Goal: Task Accomplishment & Management: Manage account settings

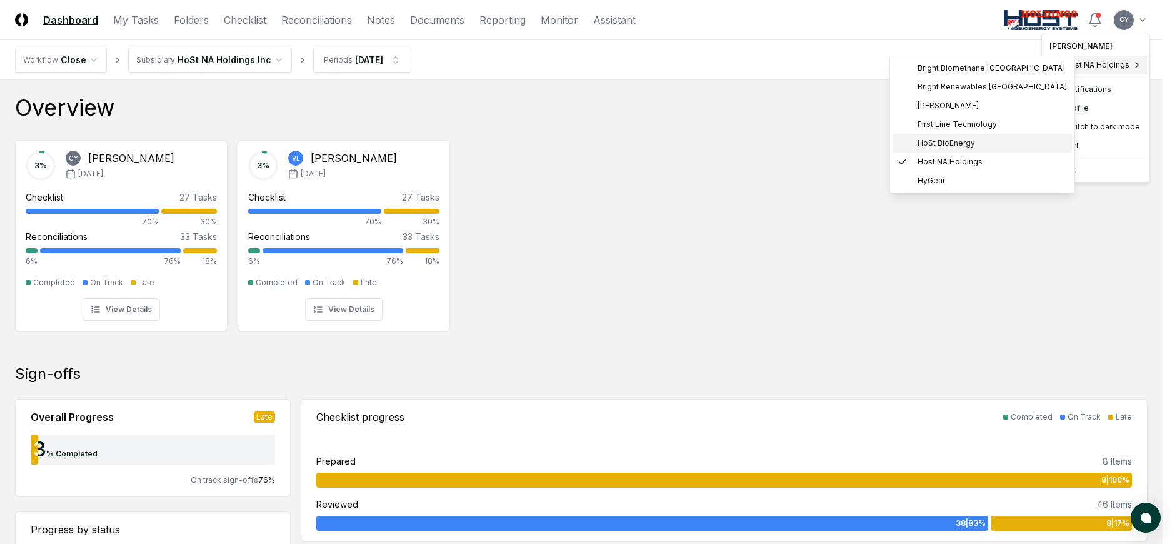
click at [937, 138] on span "HoSt BioEnergy" at bounding box center [947, 143] width 58 height 11
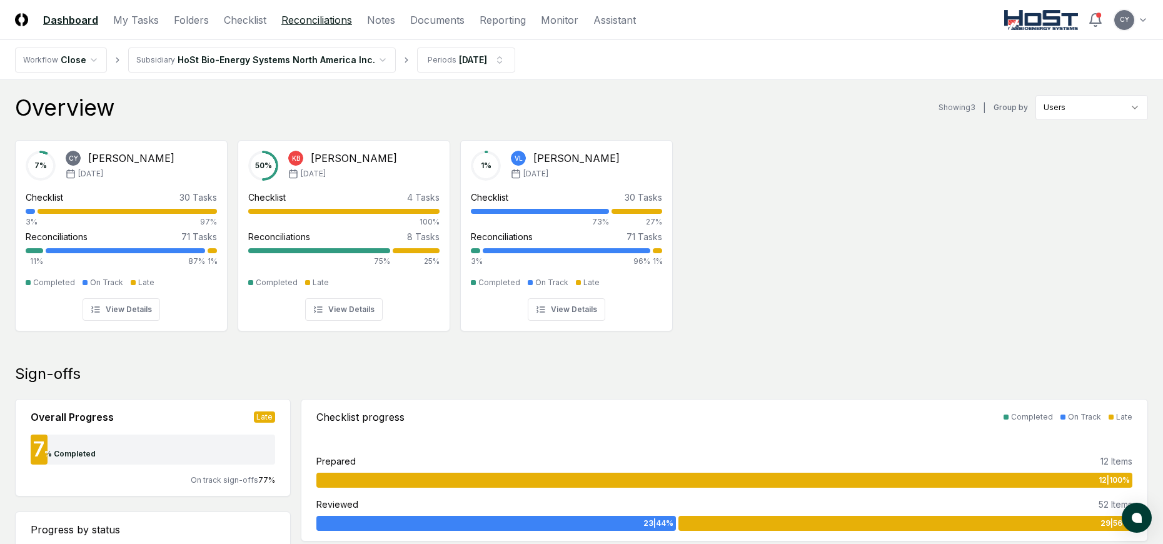
click at [331, 19] on link "Reconciliations" at bounding box center [316, 20] width 71 height 15
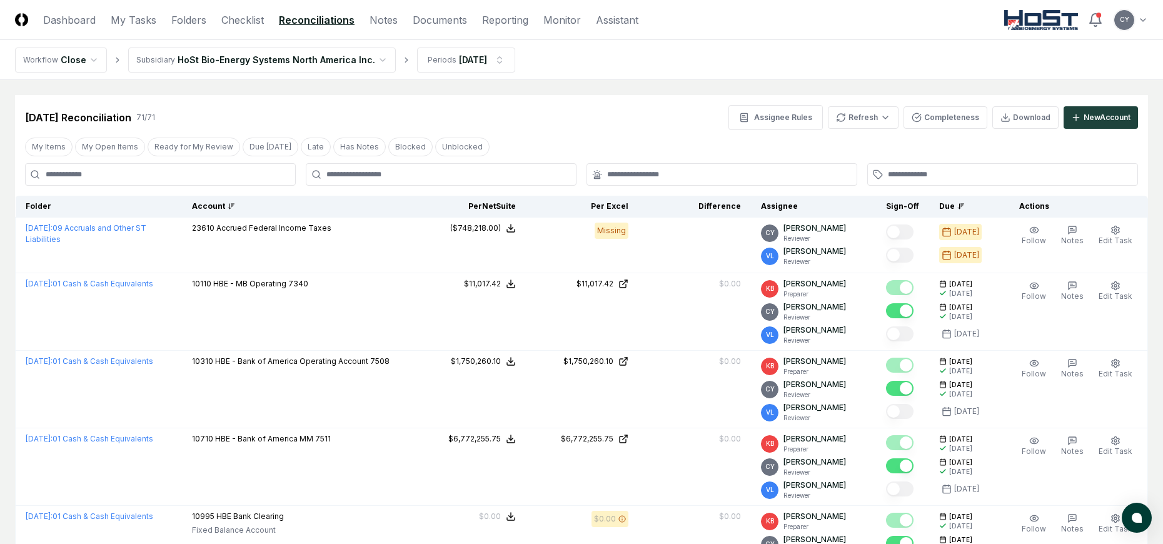
click at [219, 203] on div "Account" at bounding box center [297, 206] width 211 height 11
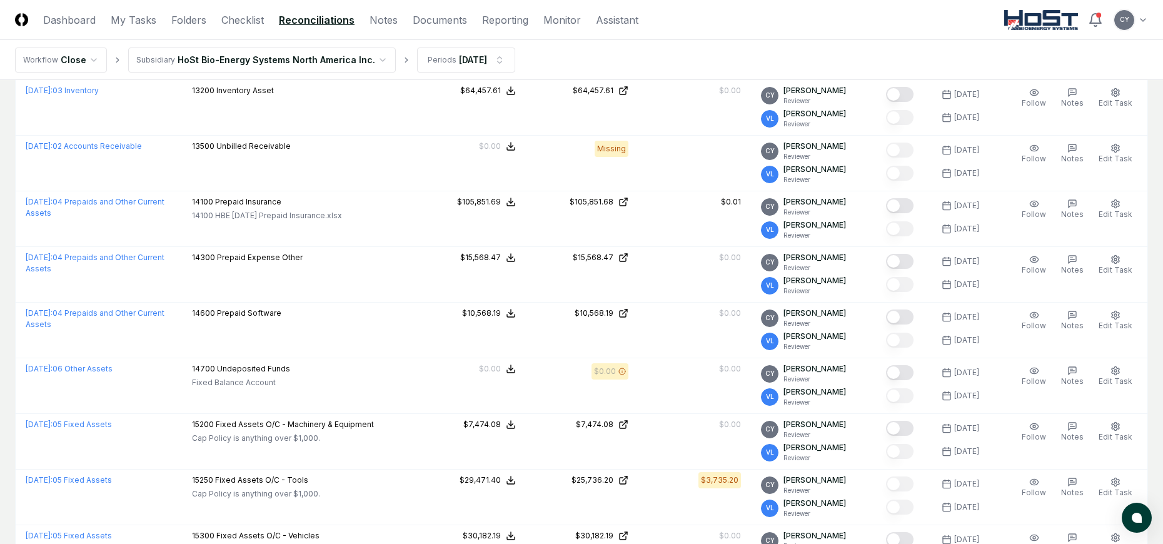
scroll to position [1188, 0]
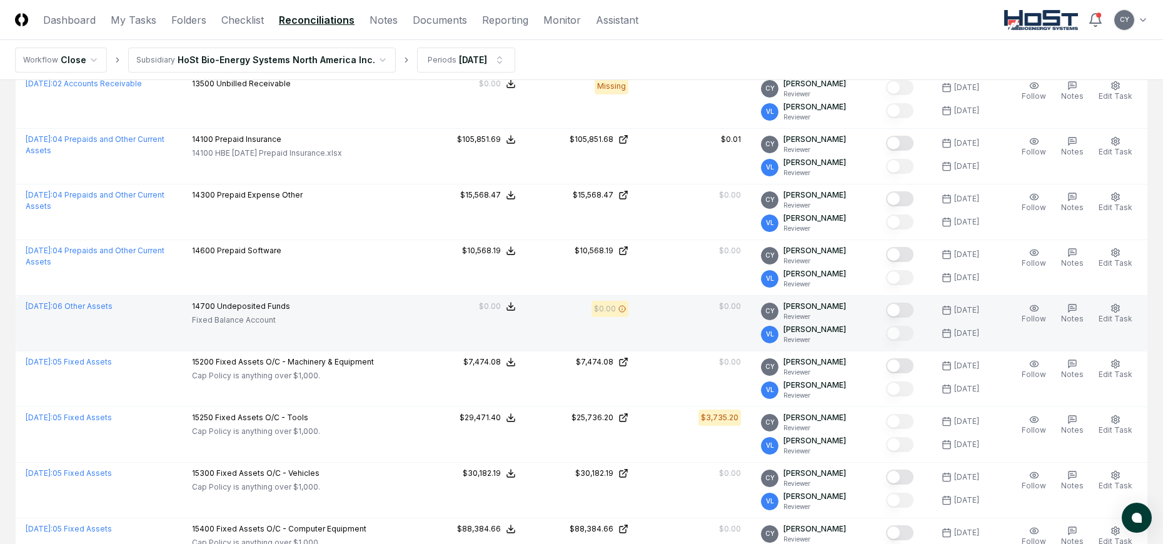
click at [910, 311] on button "Mark complete" at bounding box center [900, 310] width 28 height 15
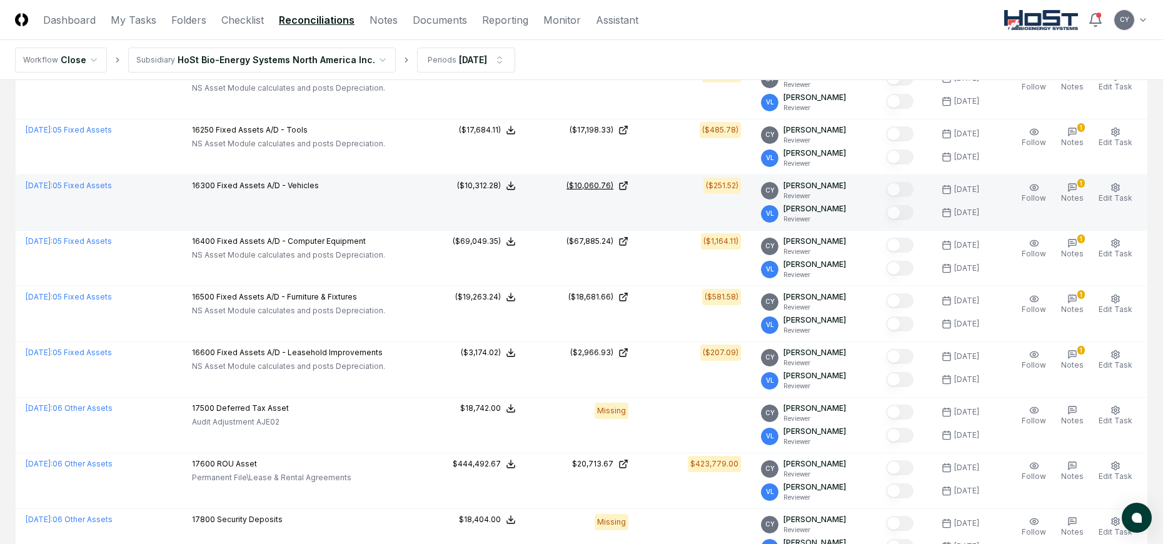
scroll to position [1813, 0]
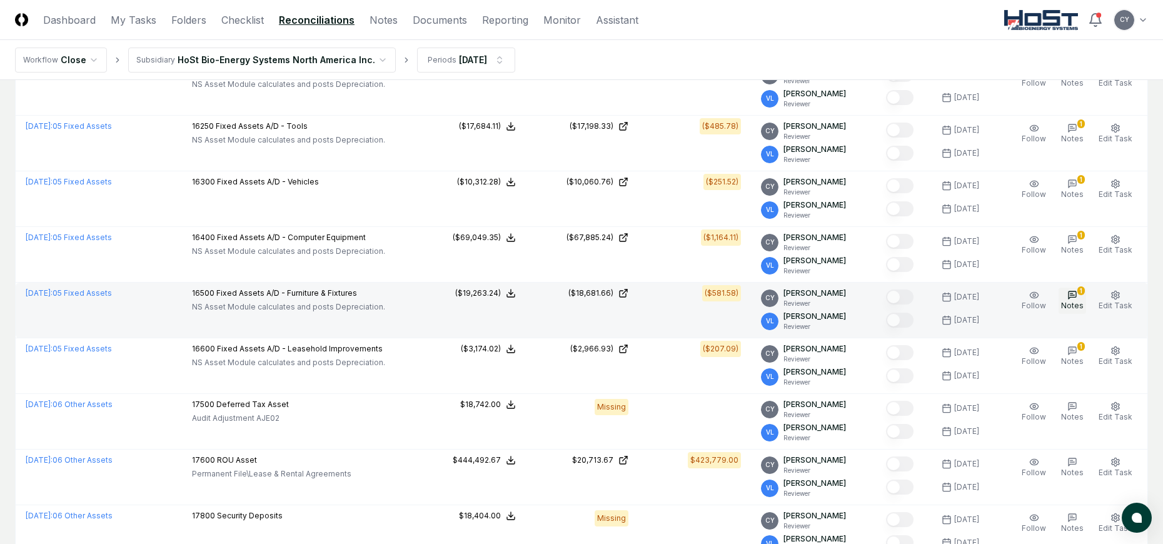
click at [1071, 298] on icon "button" at bounding box center [1072, 295] width 10 height 10
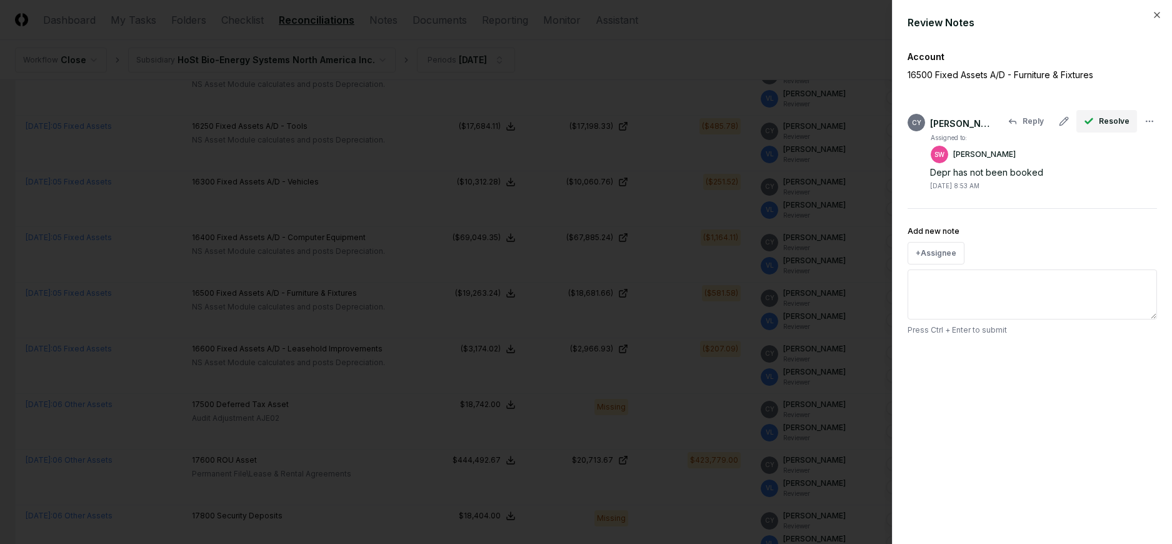
click at [1111, 116] on span "Resolve" at bounding box center [1114, 121] width 31 height 11
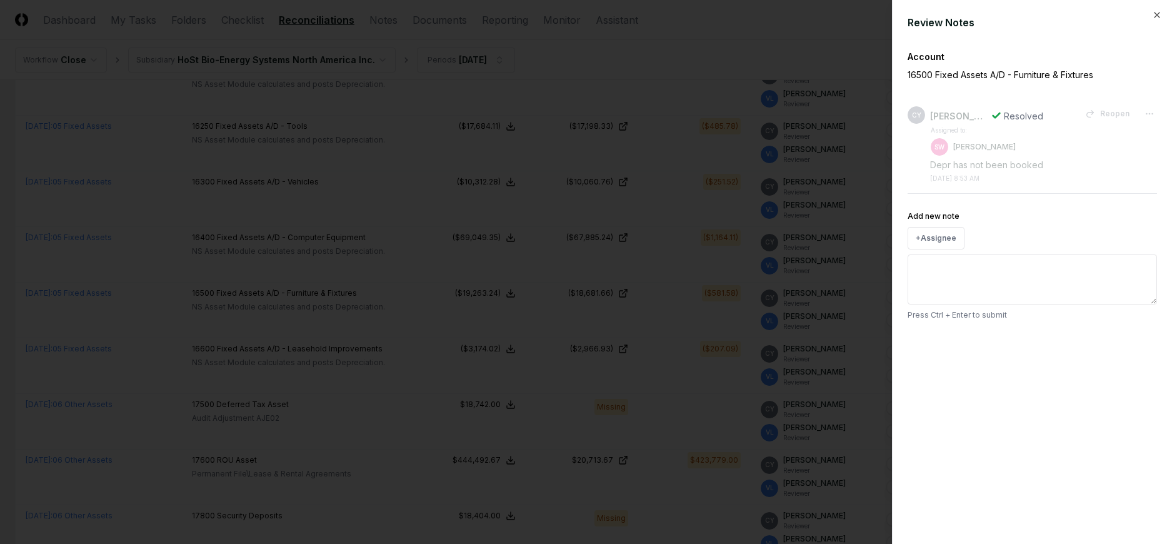
click at [1156, 20] on div "Review Notes" at bounding box center [1032, 22] width 249 height 15
click at [1157, 13] on icon "button" at bounding box center [1157, 15] width 10 height 10
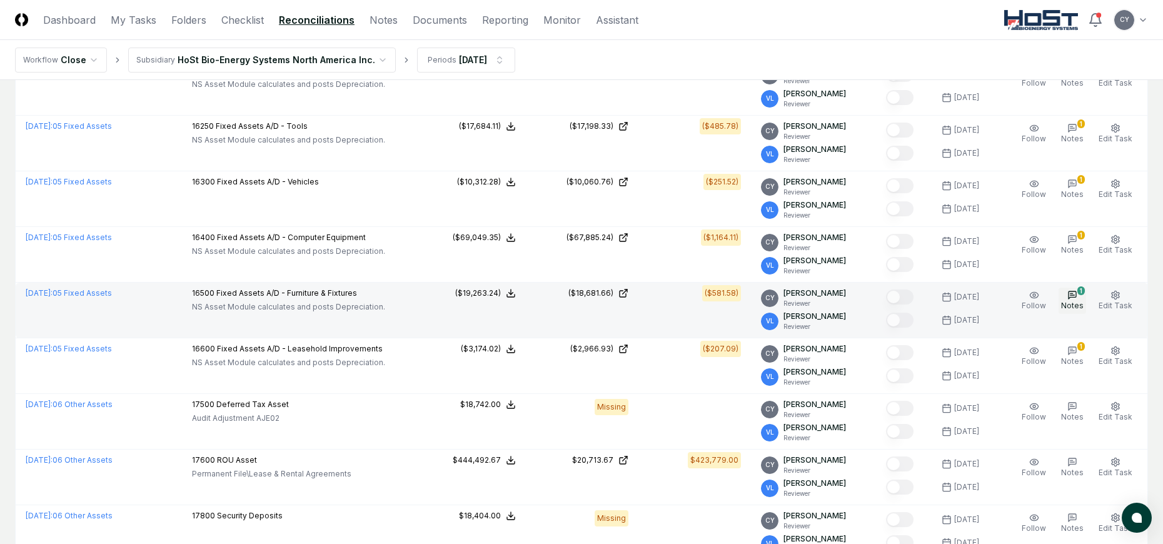
click at [1077, 292] on icon "button" at bounding box center [1072, 295] width 10 height 10
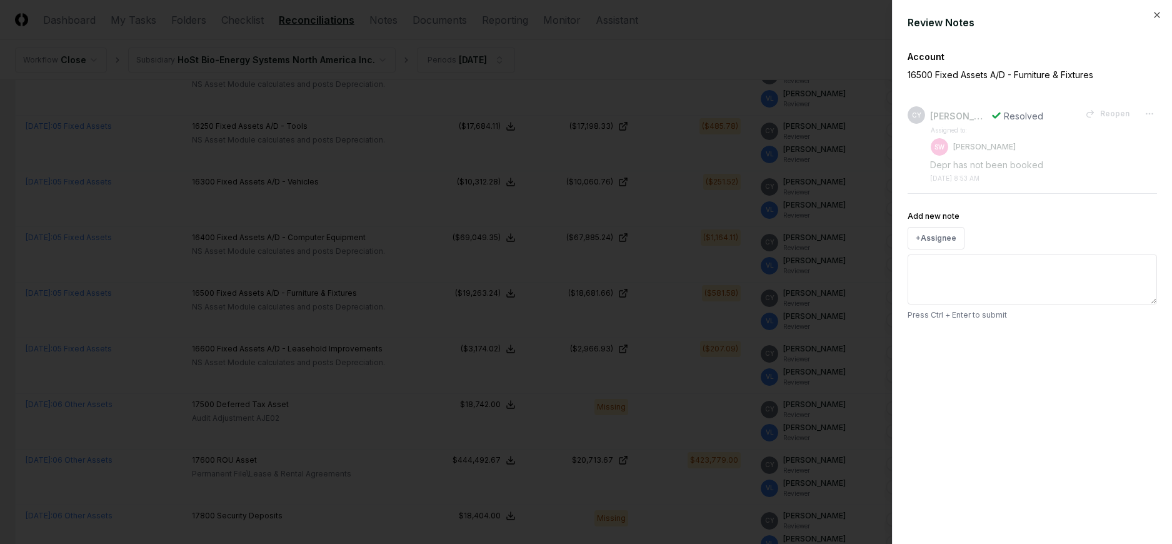
click at [1155, 9] on div "Review Notes Account 16500 Fixed Assets A/D - Furniture & Fixtures CY Candice Y…" at bounding box center [1032, 272] width 280 height 544
click at [1155, 14] on icon "button" at bounding box center [1157, 15] width 10 height 10
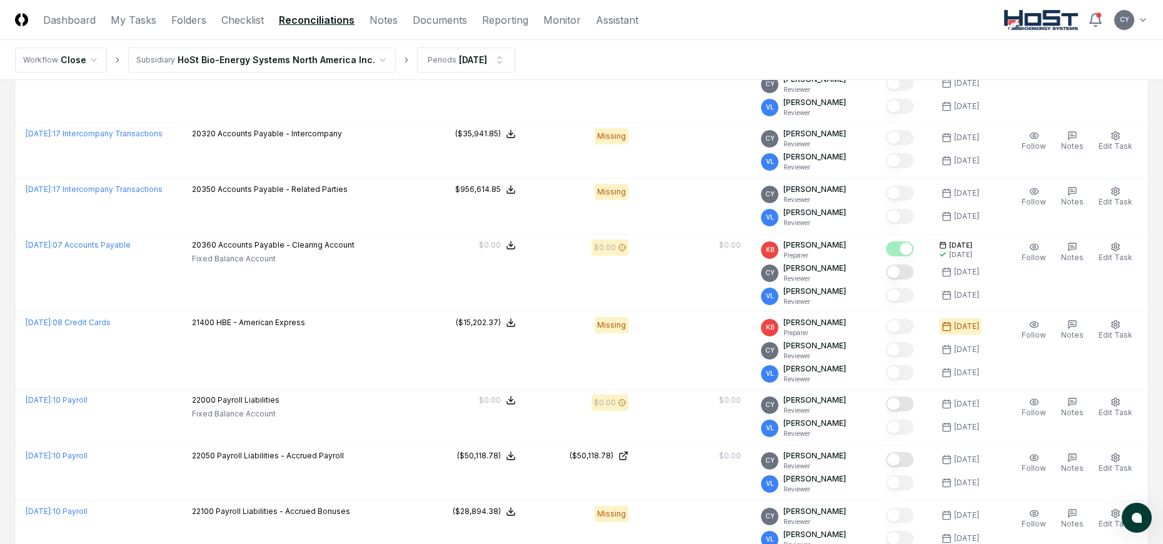
scroll to position [2501, 0]
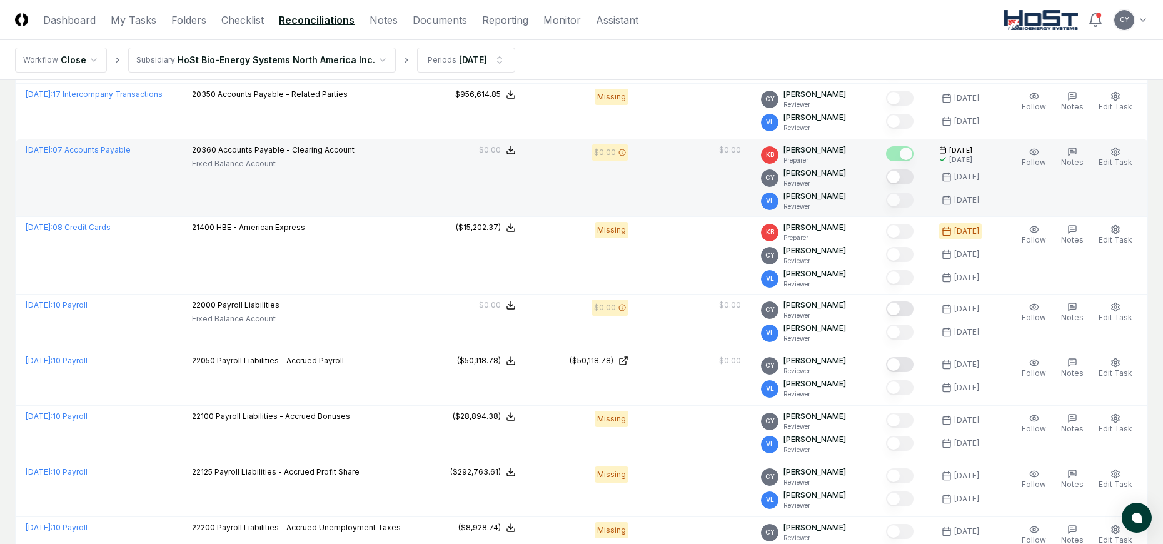
click at [914, 175] on button "Mark complete" at bounding box center [900, 176] width 28 height 15
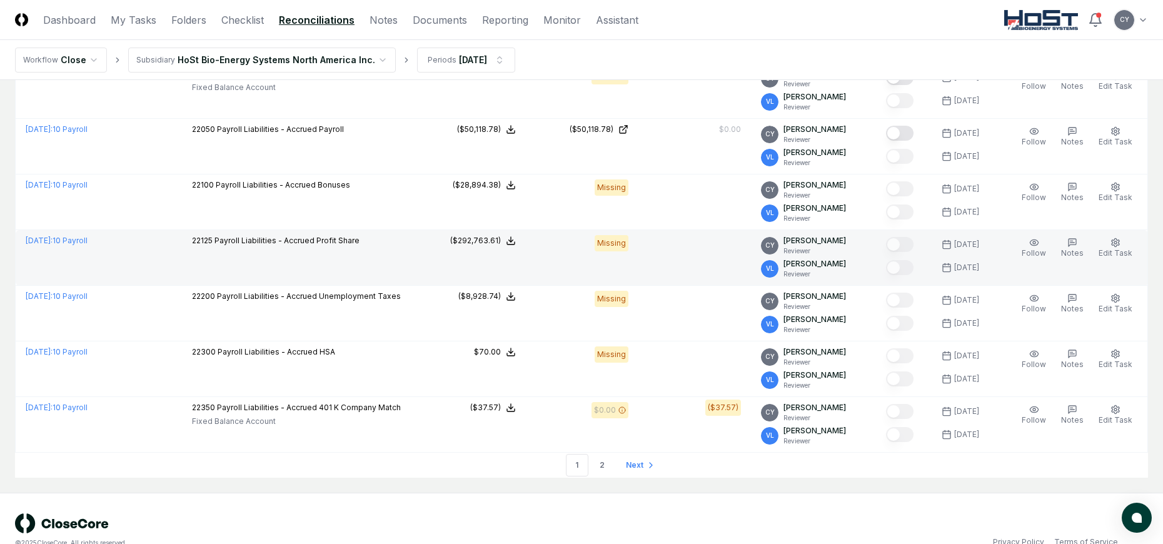
scroll to position [2751, 0]
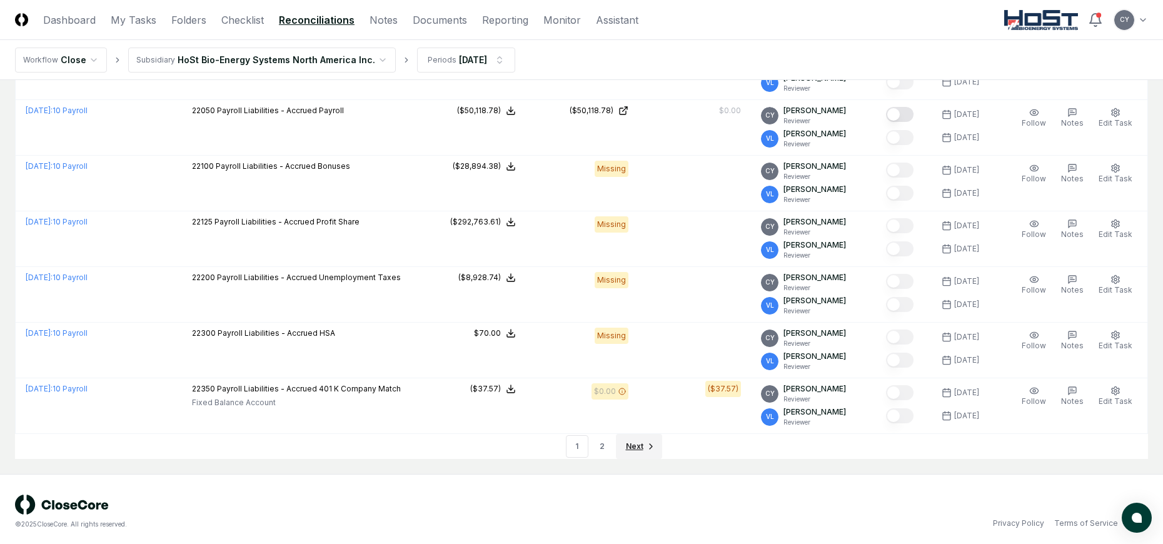
click at [634, 446] on span "Next" at bounding box center [635, 446] width 18 height 11
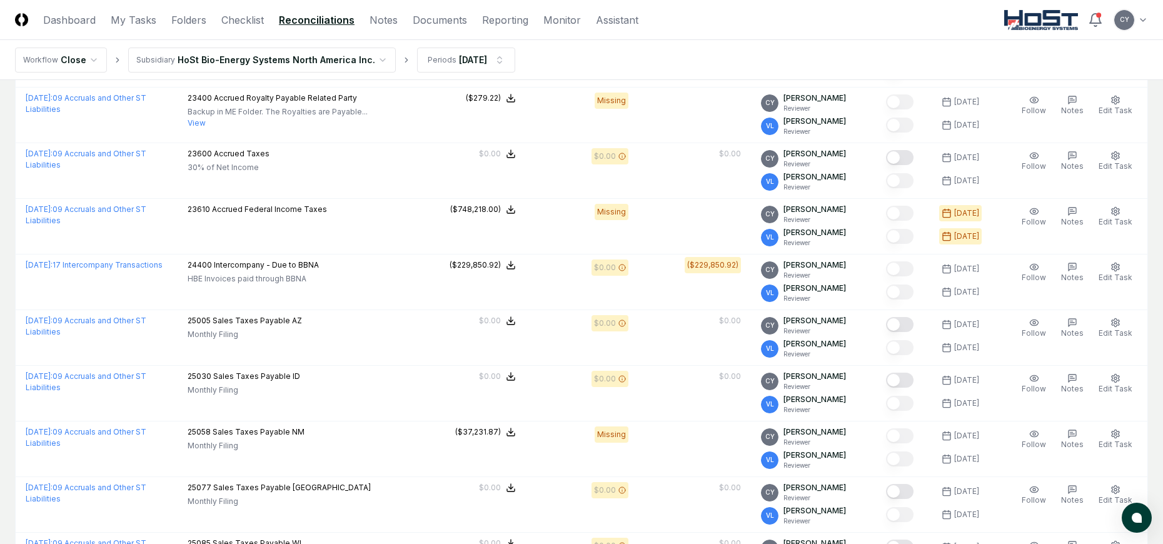
scroll to position [582, 0]
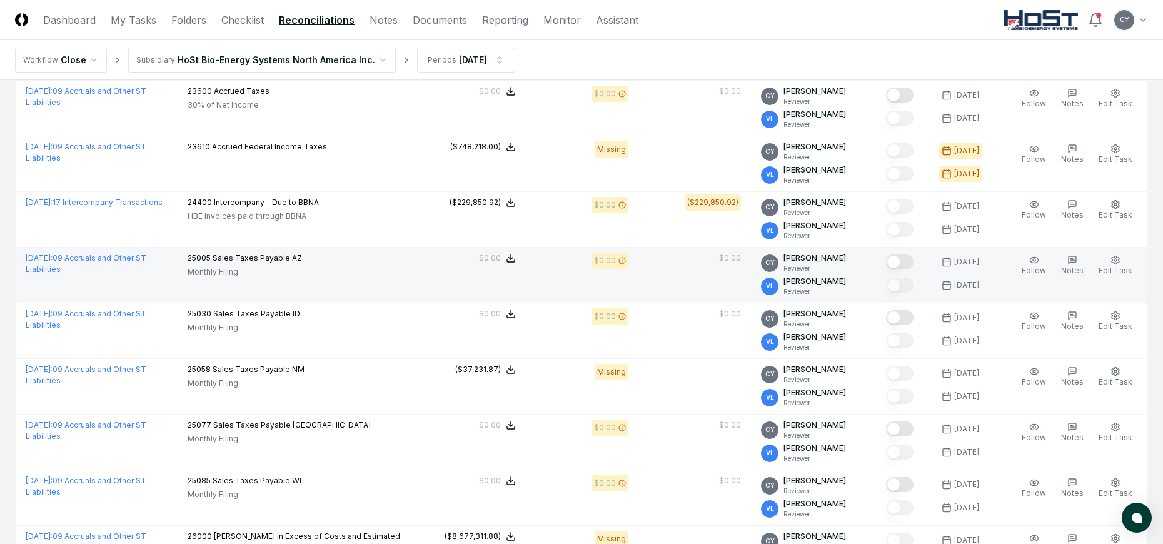
click at [914, 261] on button "Mark complete" at bounding box center [900, 261] width 28 height 15
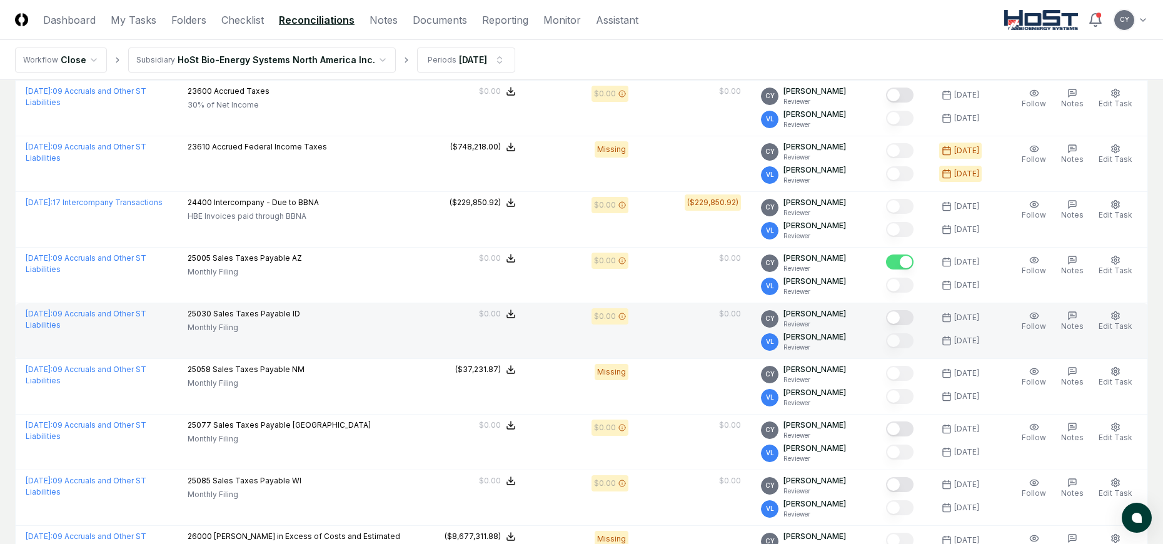
click at [910, 315] on button "Mark complete" at bounding box center [900, 317] width 28 height 15
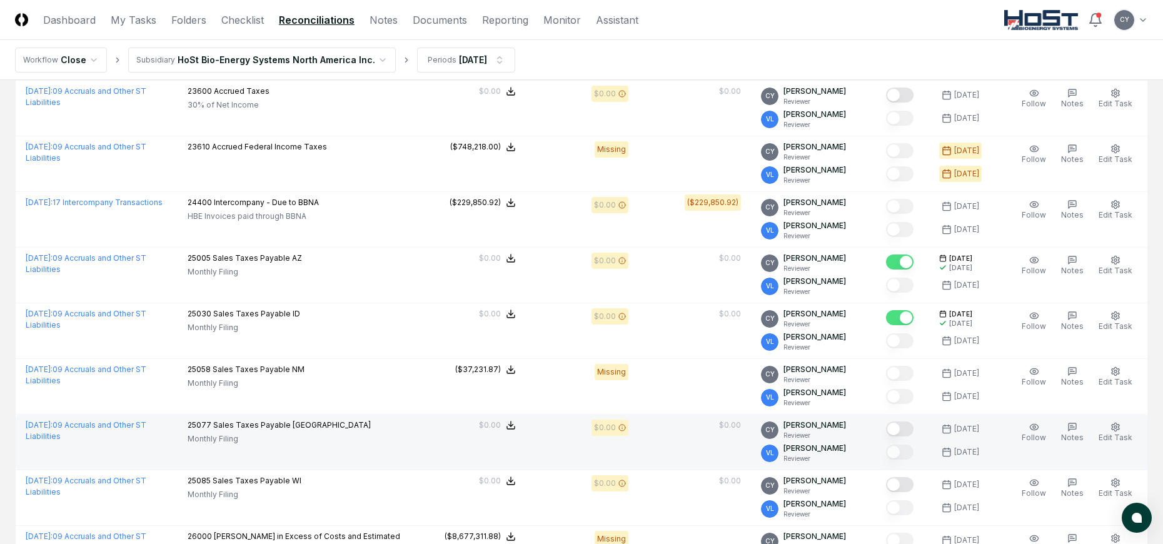
click at [913, 428] on button "Mark complete" at bounding box center [900, 428] width 28 height 15
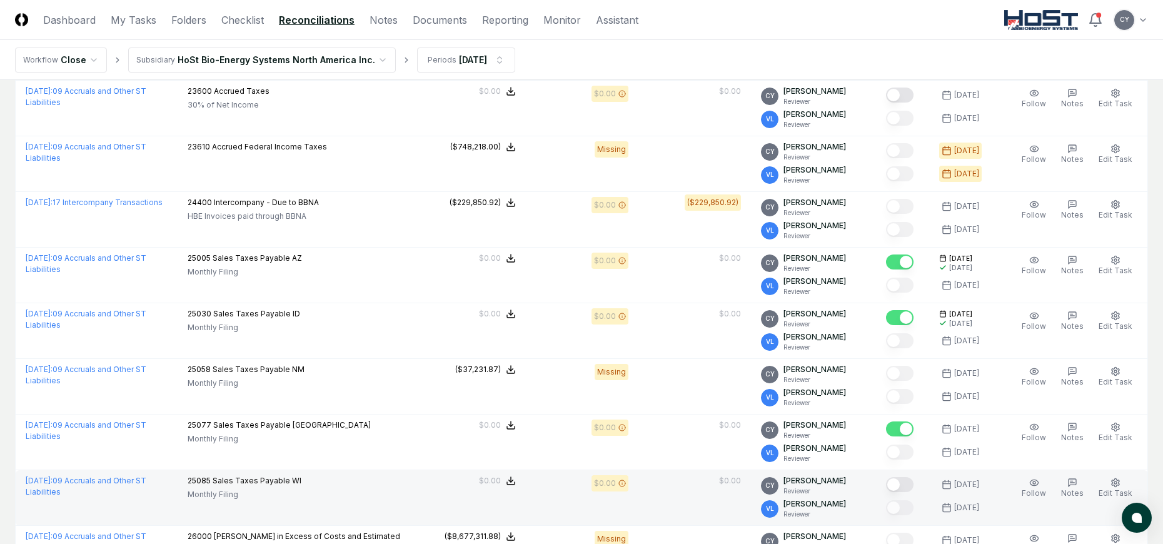
click at [914, 483] on button "Mark complete" at bounding box center [900, 484] width 28 height 15
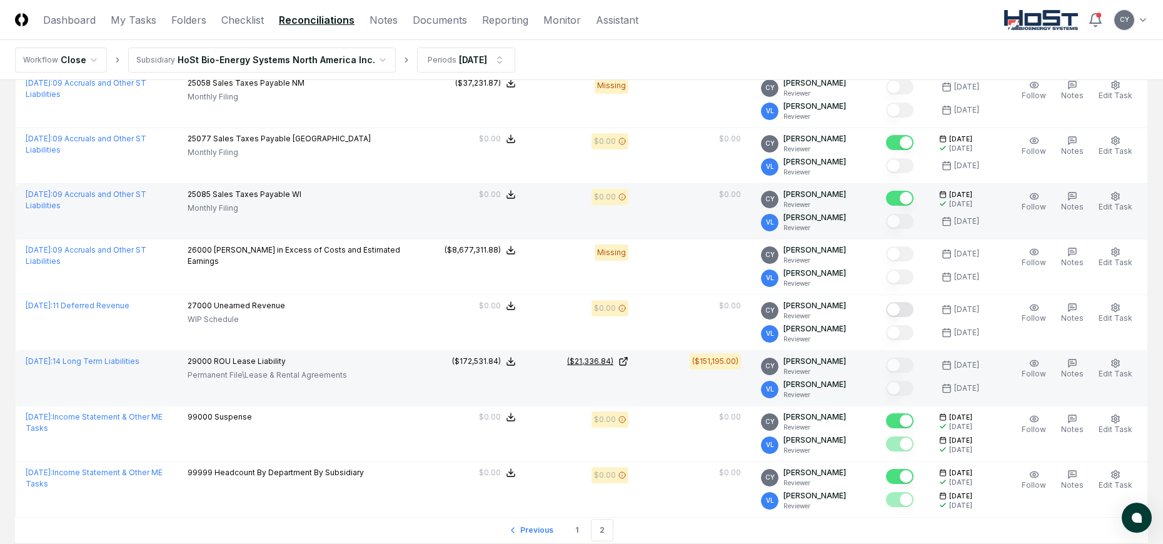
scroll to position [957, 0]
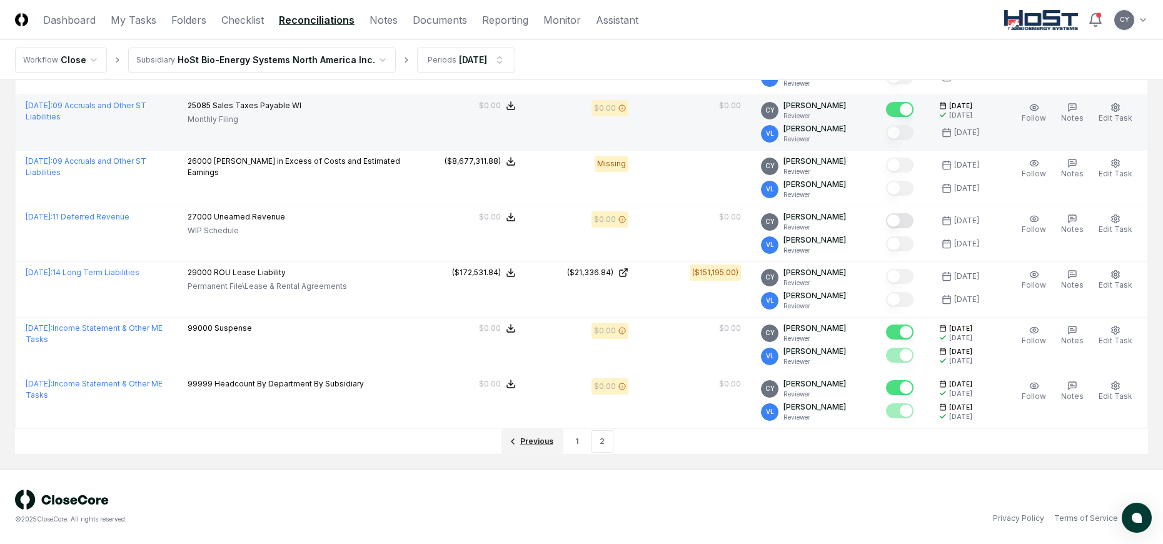
click at [535, 439] on span "Previous" at bounding box center [536, 441] width 33 height 11
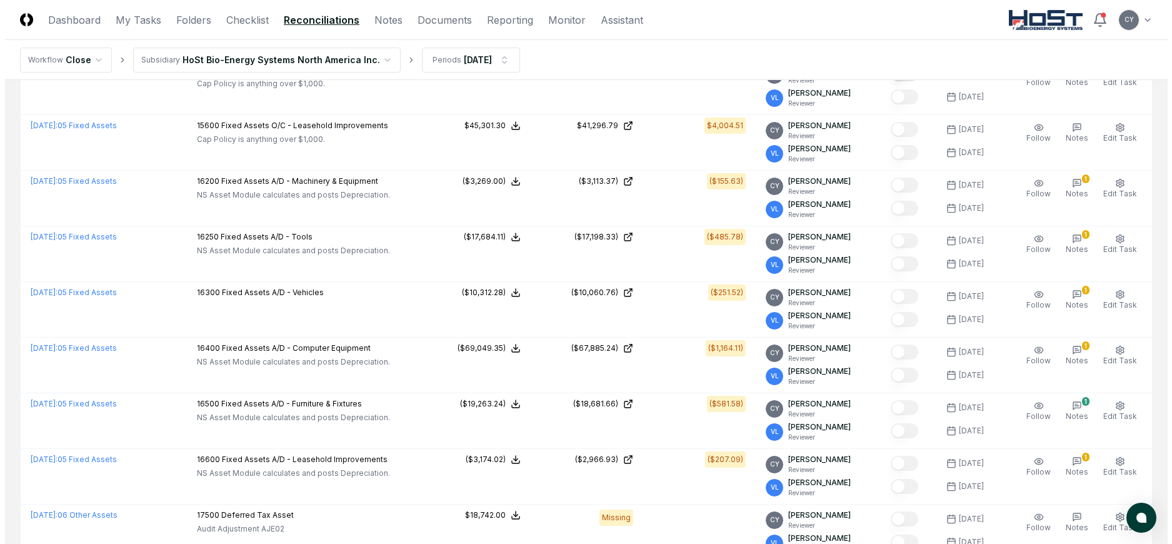
scroll to position [1333, 0]
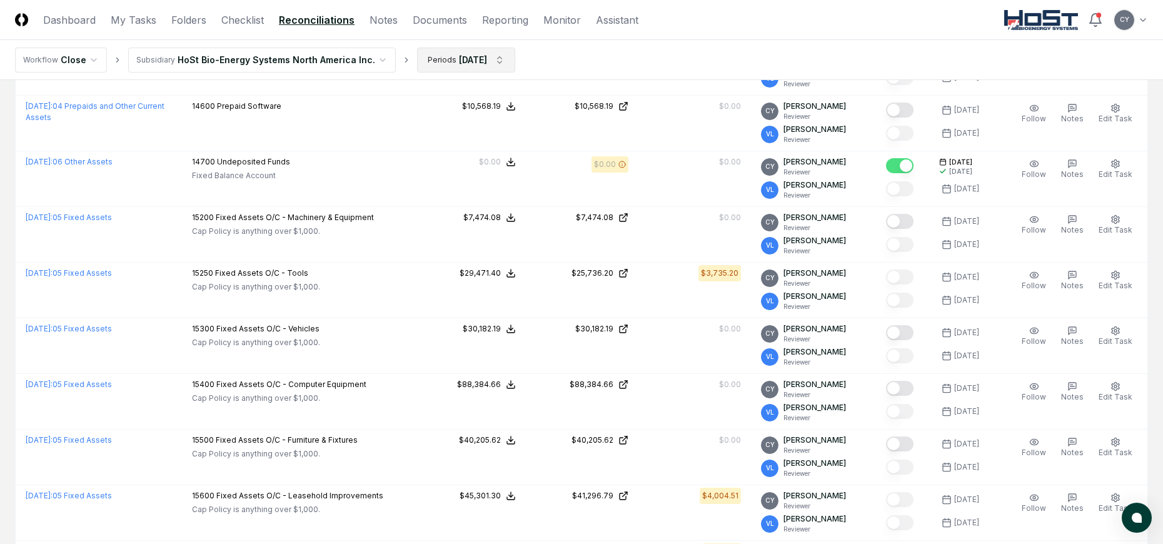
click at [490, 58] on html "CloseCore Dashboard My Tasks Folders Checklist Reconciliations Notes Documents …" at bounding box center [581, 317] width 1163 height 3300
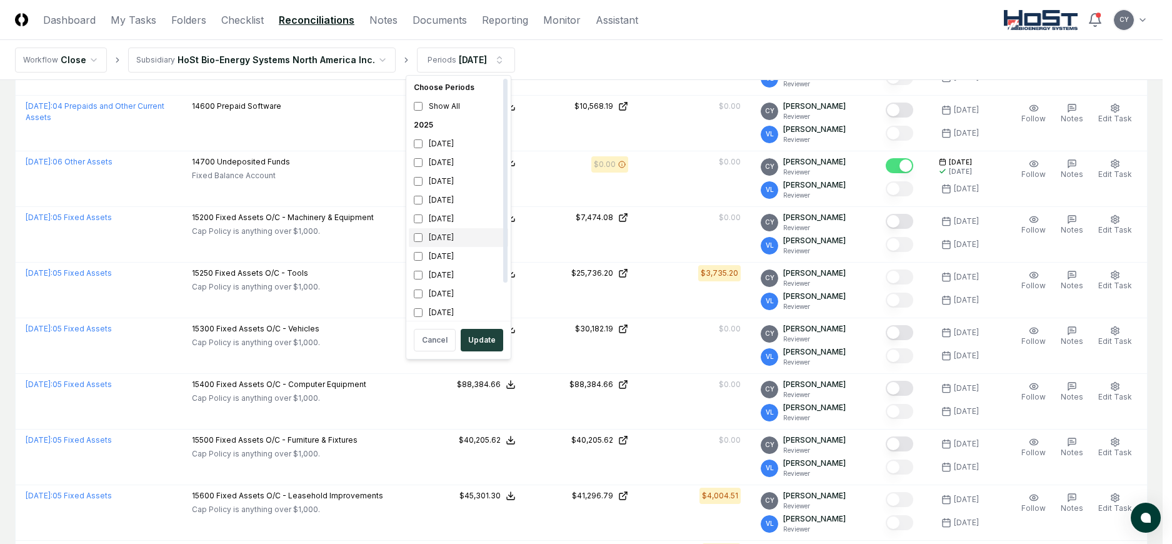
click at [413, 239] on div "July 2025" at bounding box center [458, 237] width 99 height 19
click at [416, 251] on div "June 2025" at bounding box center [458, 256] width 99 height 19
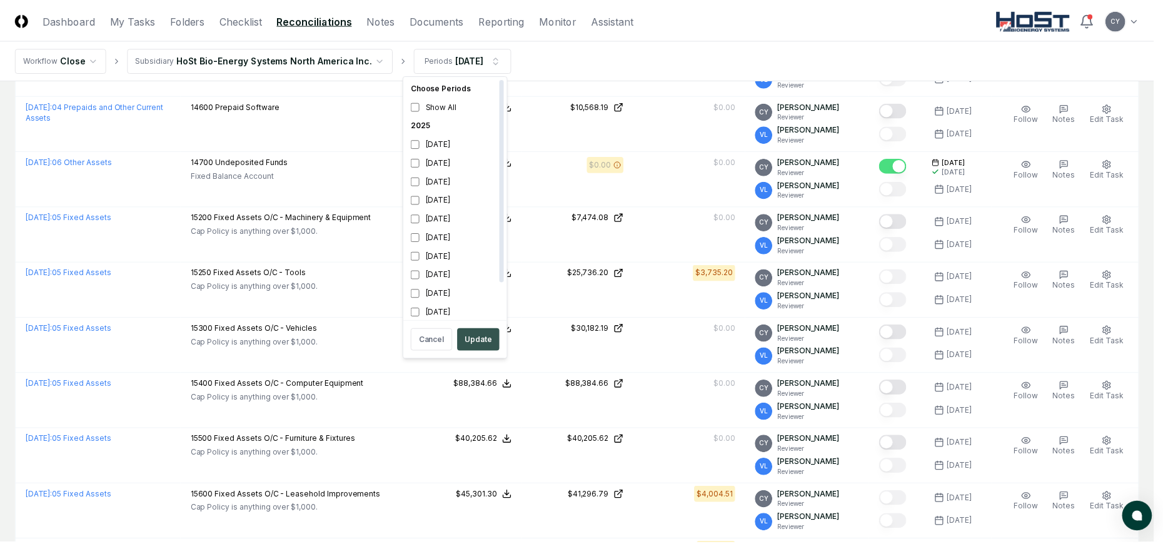
scroll to position [4, 0]
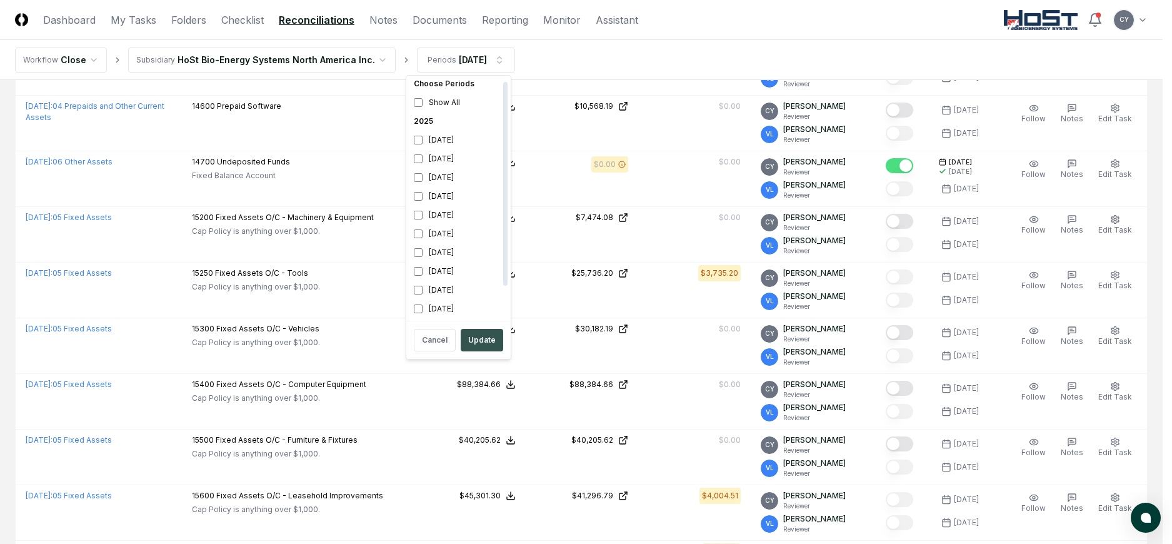
click at [475, 335] on button "Update" at bounding box center [482, 340] width 43 height 23
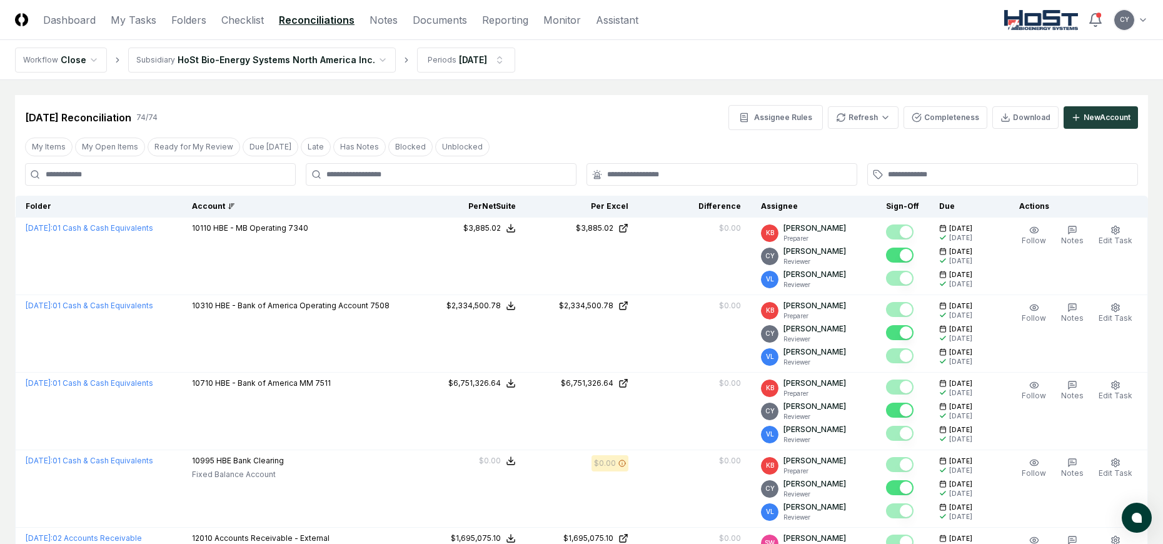
click at [310, 20] on link "Reconciliations" at bounding box center [317, 20] width 76 height 15
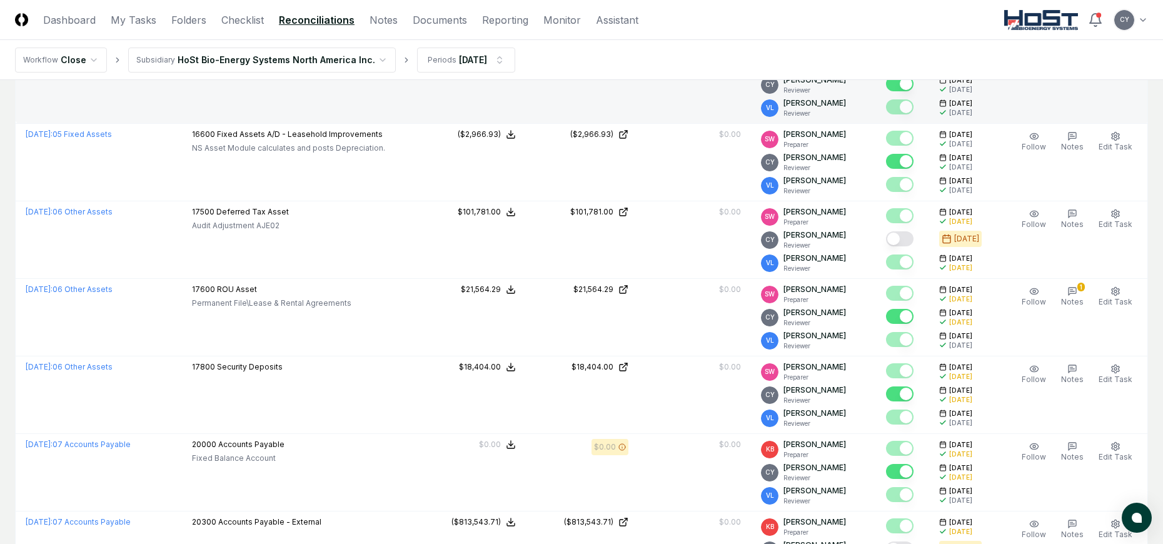
scroll to position [2751, 0]
